Goal: Answer question/provide support

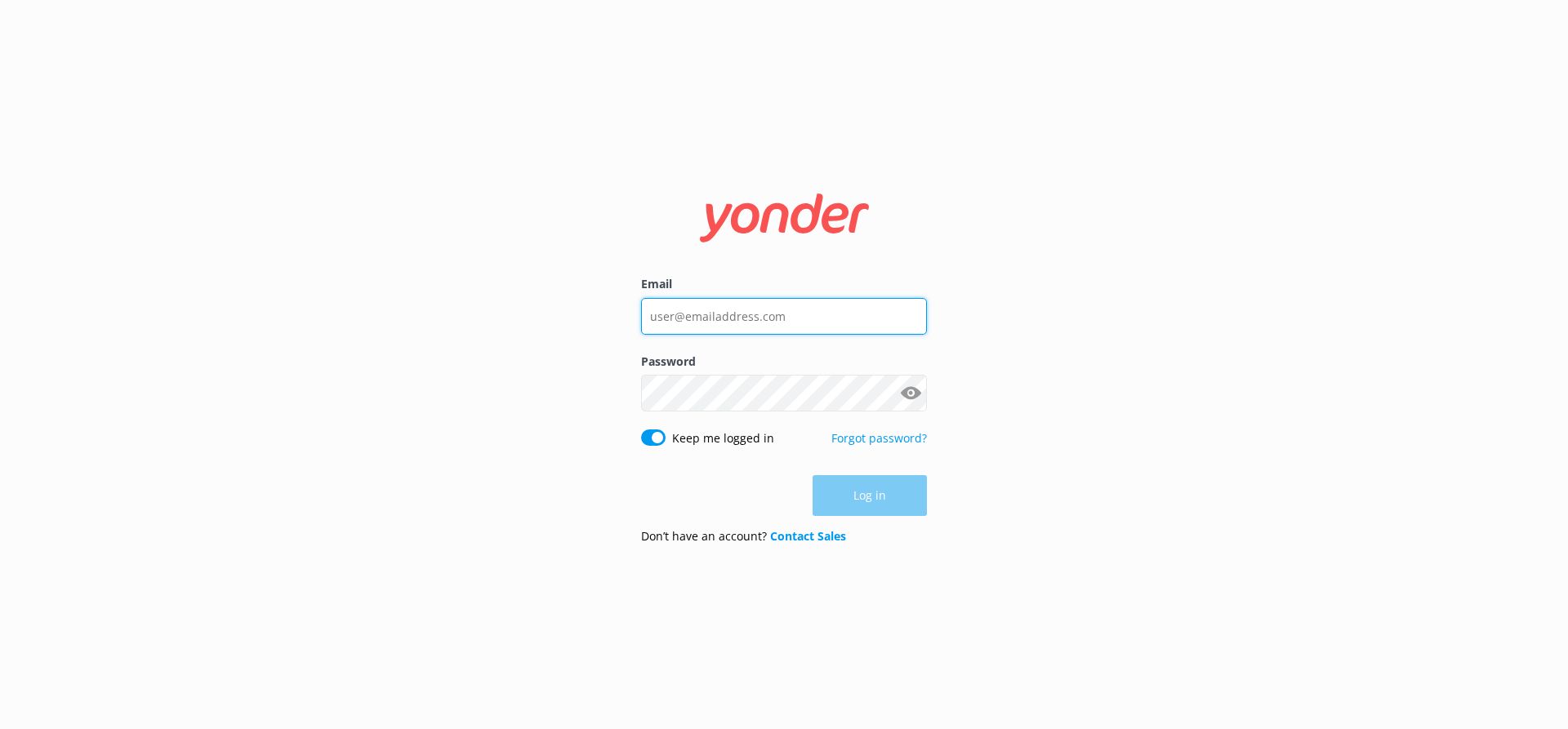
type input "[EMAIL_ADDRESS][DOMAIN_NAME]"
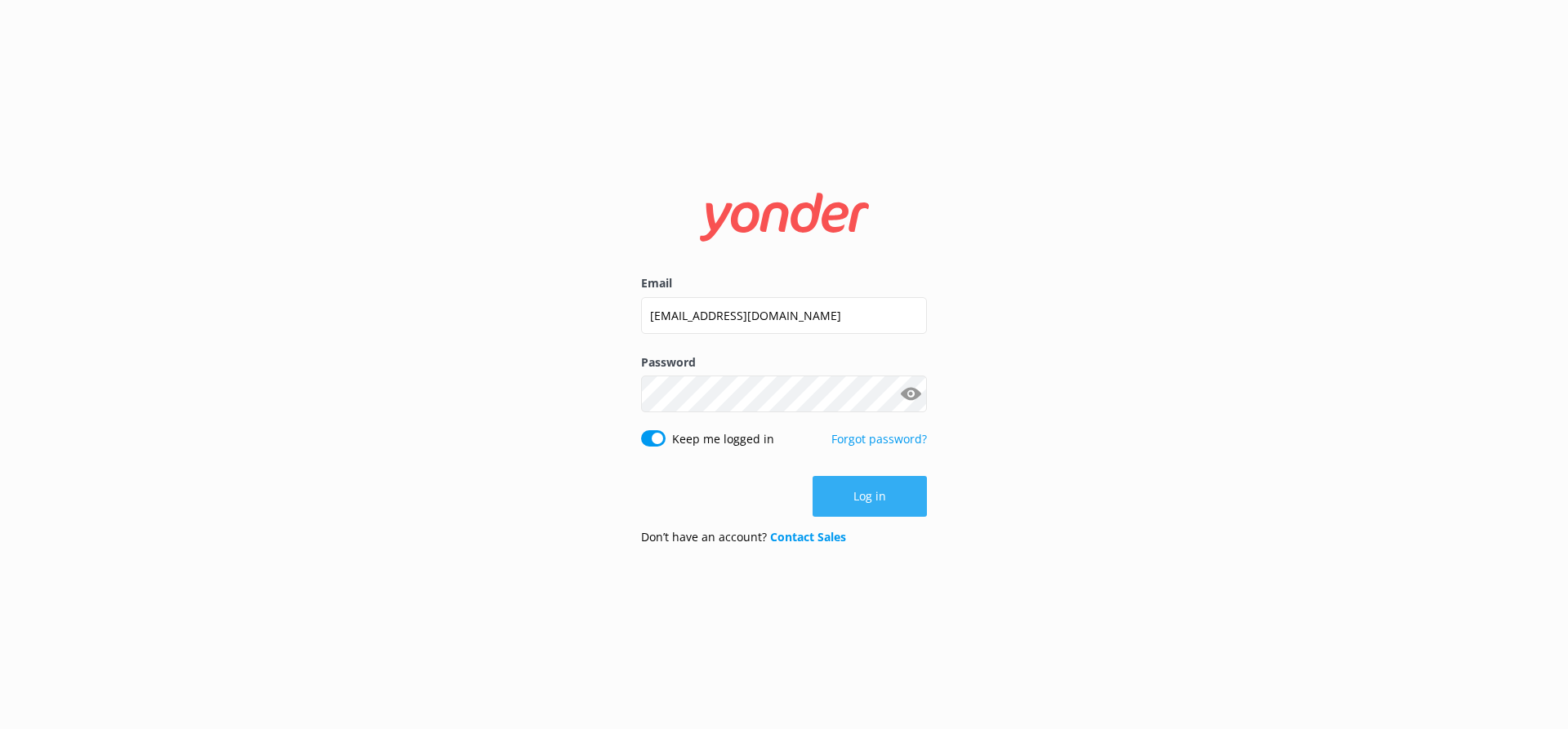
click at [860, 498] on button "Log in" at bounding box center [870, 496] width 115 height 41
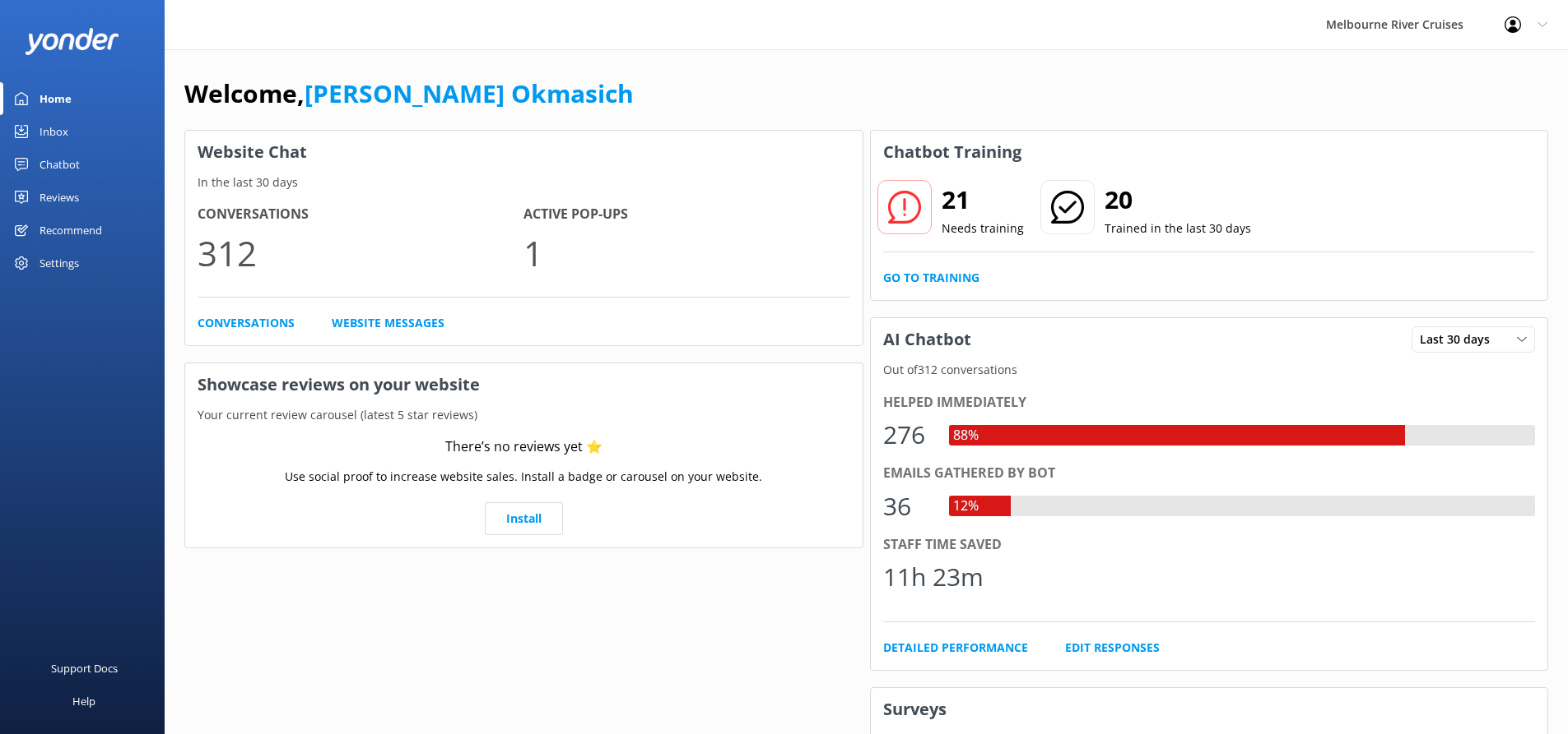
click at [53, 127] on div "Inbox" at bounding box center [54, 132] width 29 height 33
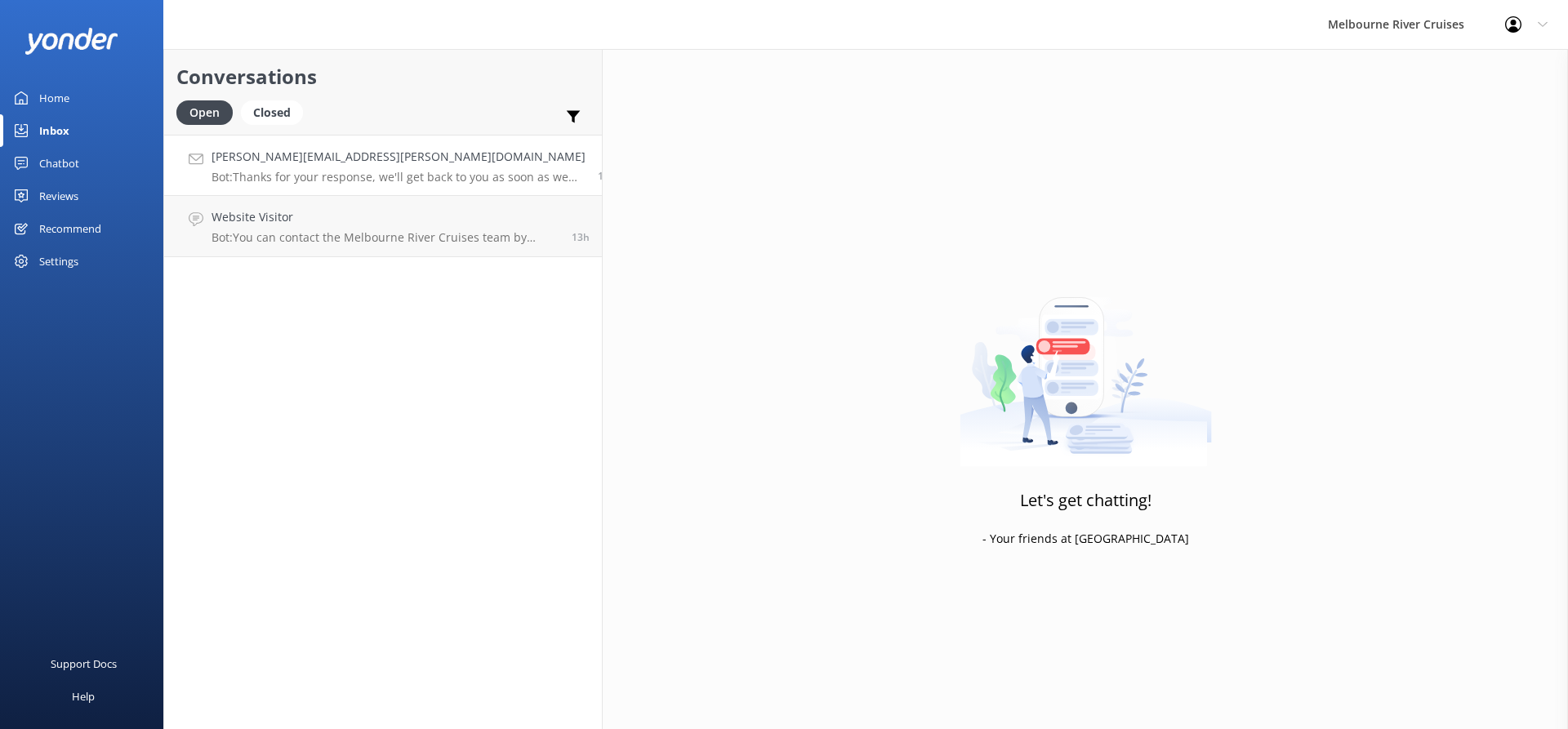
click at [368, 168] on div "Elsa.nickels@gmail.com Bot: Thanks for your response, we'll get back to you as …" at bounding box center [398, 165] width 374 height 35
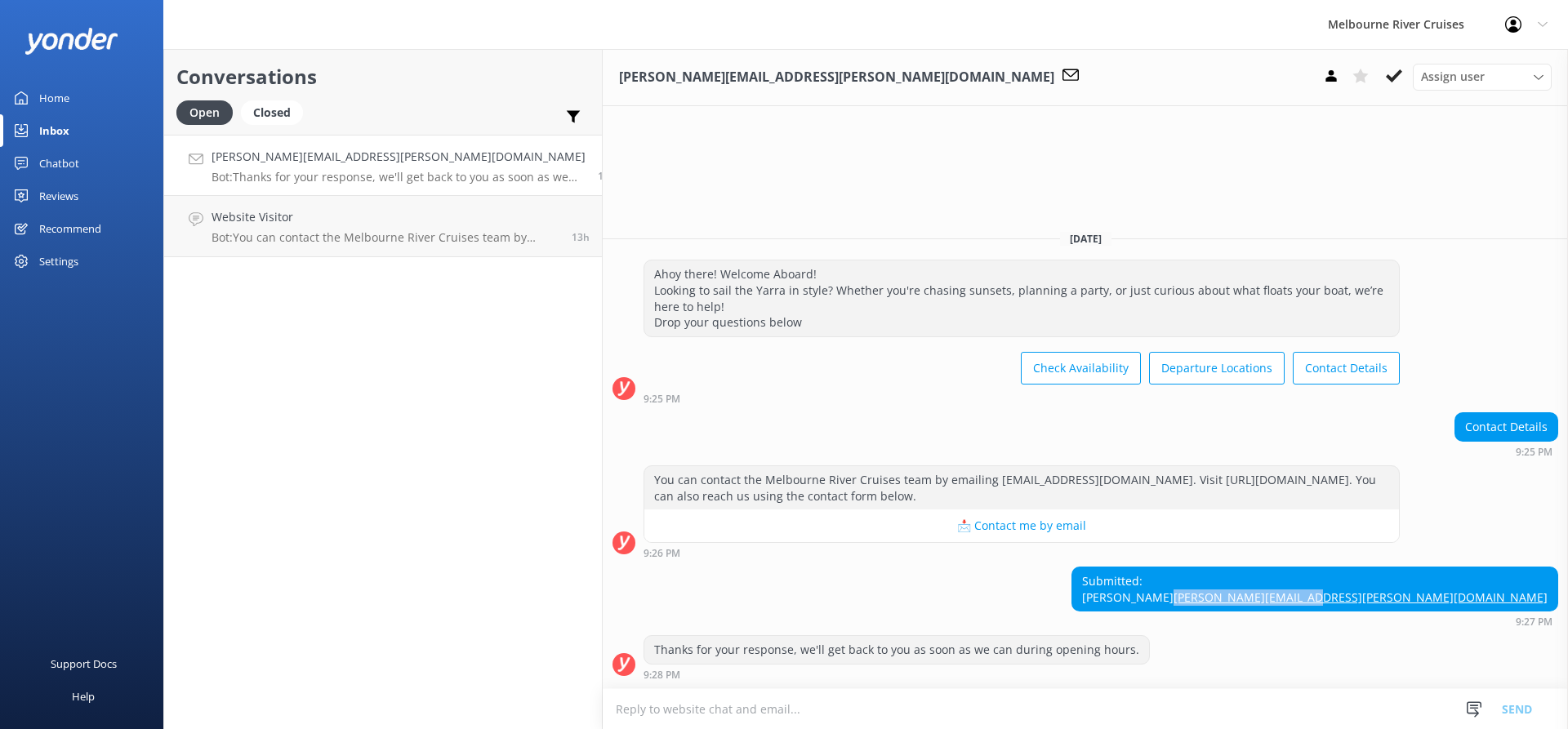
drag, startPoint x: 1549, startPoint y: 596, endPoint x: 1421, endPoint y: 603, distance: 128.2
click at [1421, 603] on div "Submitted: Elsa Elsa.nickels@gmail.com" at bounding box center [1315, 589] width 485 height 43
click at [1479, 84] on span "Assign user" at bounding box center [1453, 77] width 64 height 18
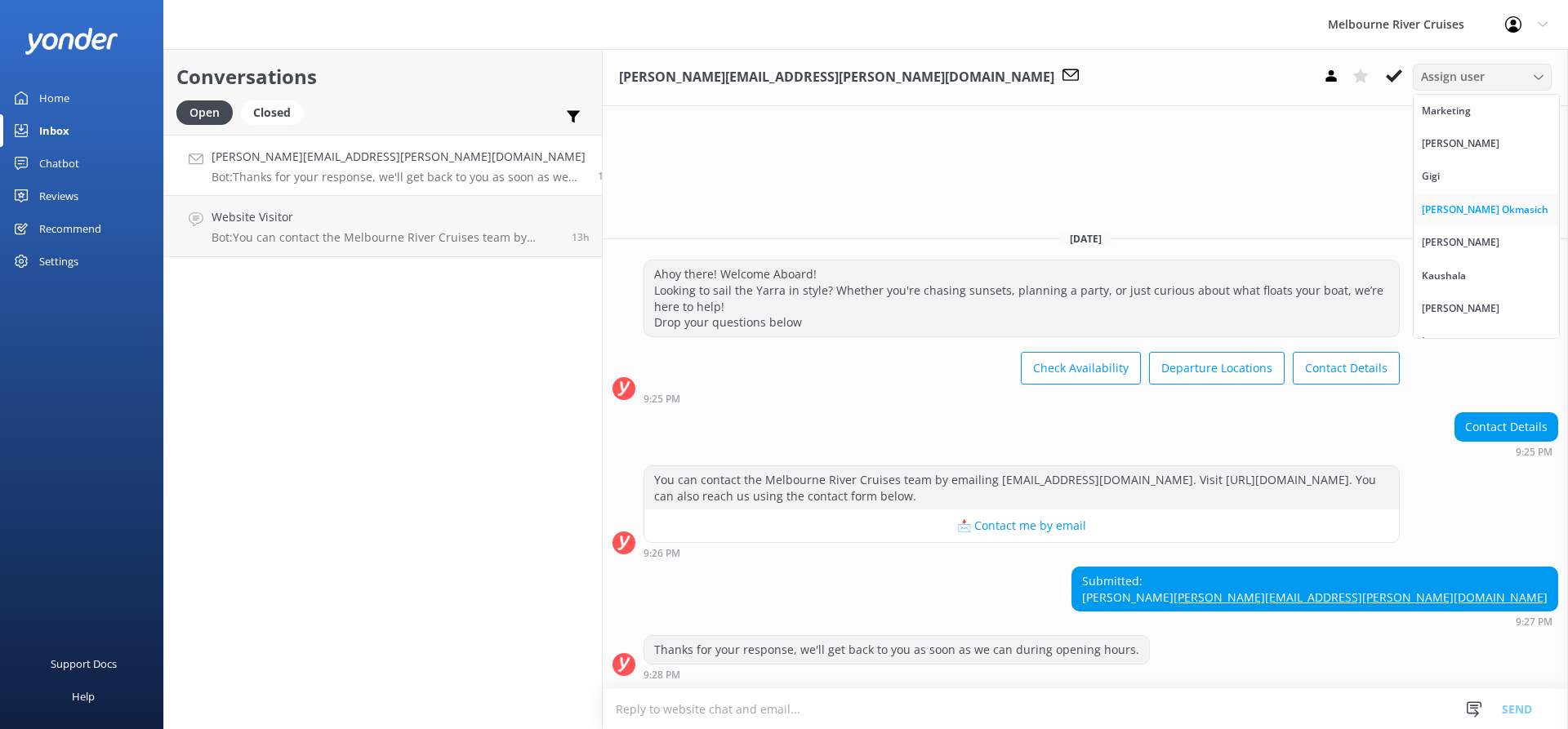
click at [1463, 217] on div "[PERSON_NAME] Okmasich" at bounding box center [1485, 210] width 126 height 16
